Goal: Information Seeking & Learning: Learn about a topic

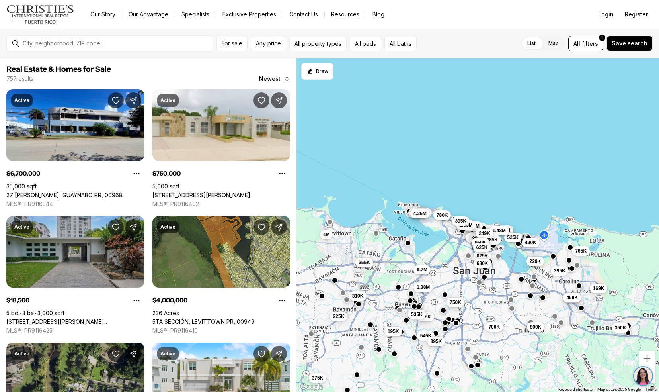
click at [27, 318] on link "[STREET_ADDRESS][PERSON_NAME][PERSON_NAME]" at bounding box center [75, 321] width 138 height 7
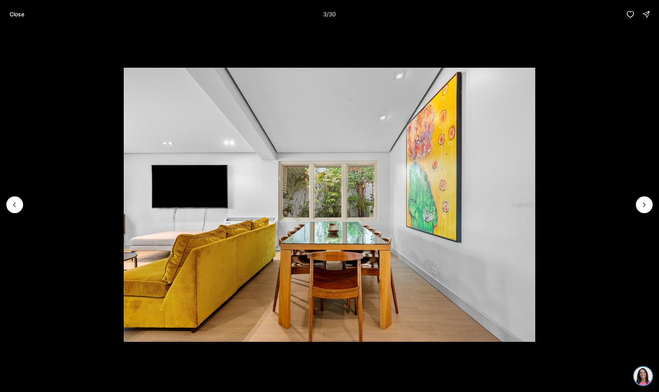
click at [8, 12] on button "Close" at bounding box center [17, 14] width 24 height 16
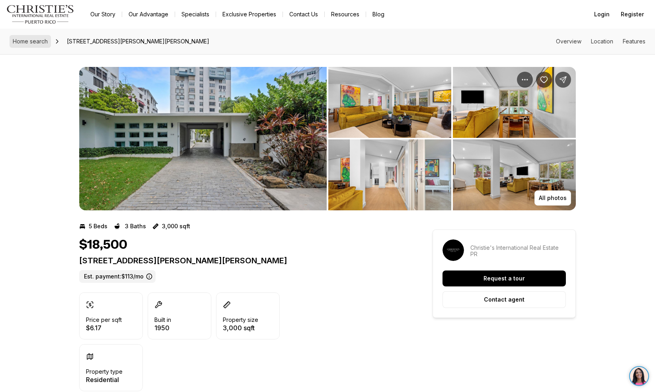
click at [26, 47] on link "Home search" at bounding box center [30, 41] width 41 height 13
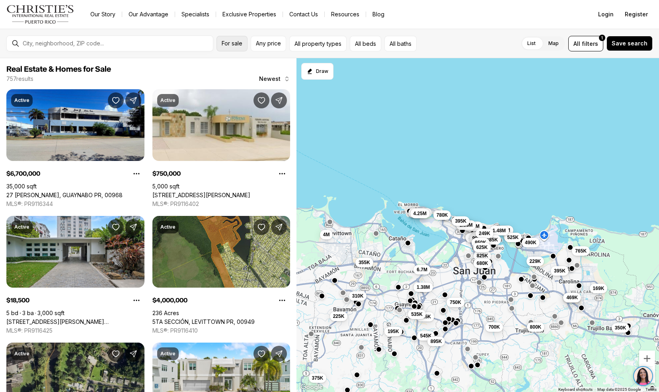
click at [236, 47] on button "For sale" at bounding box center [232, 44] width 31 height 16
